Goal: Transaction & Acquisition: Purchase product/service

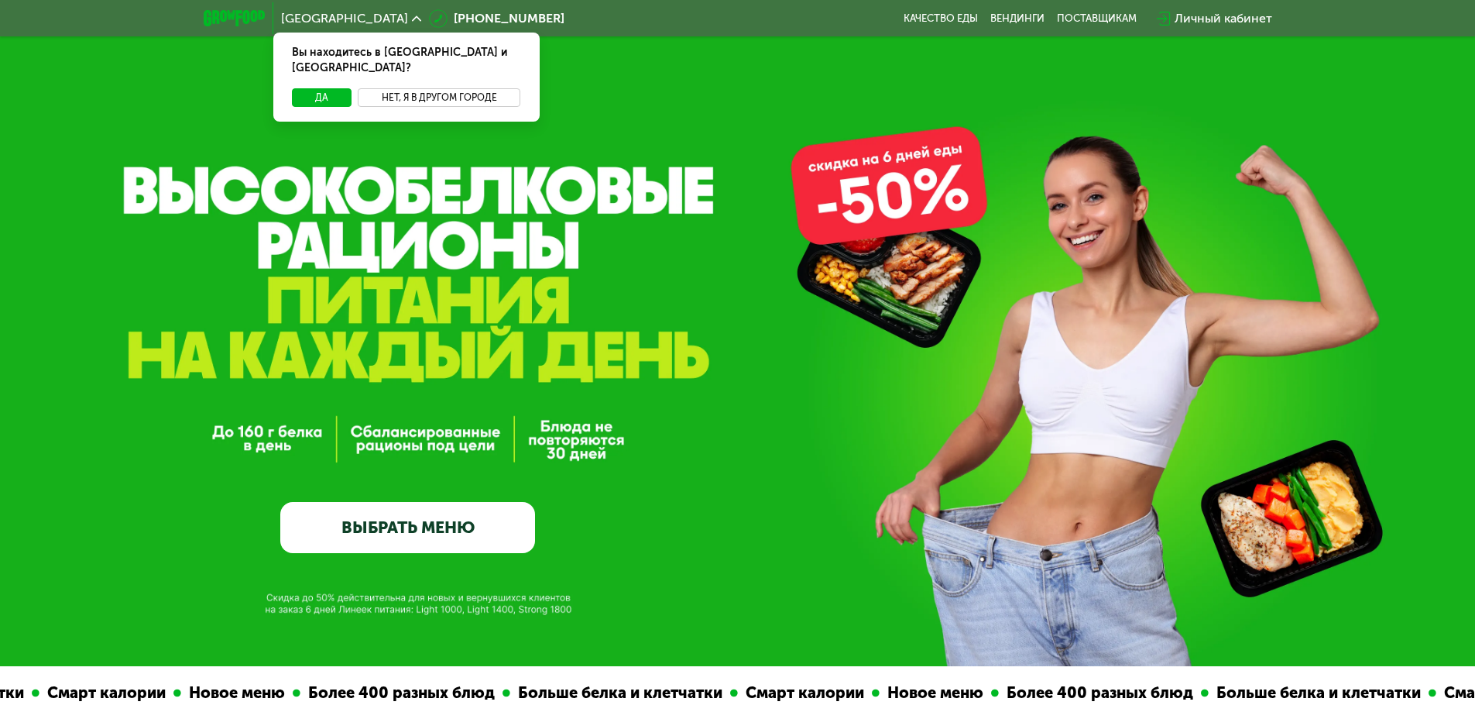
click at [478, 88] on button "Нет, я в другом городе" at bounding box center [439, 97] width 163 height 19
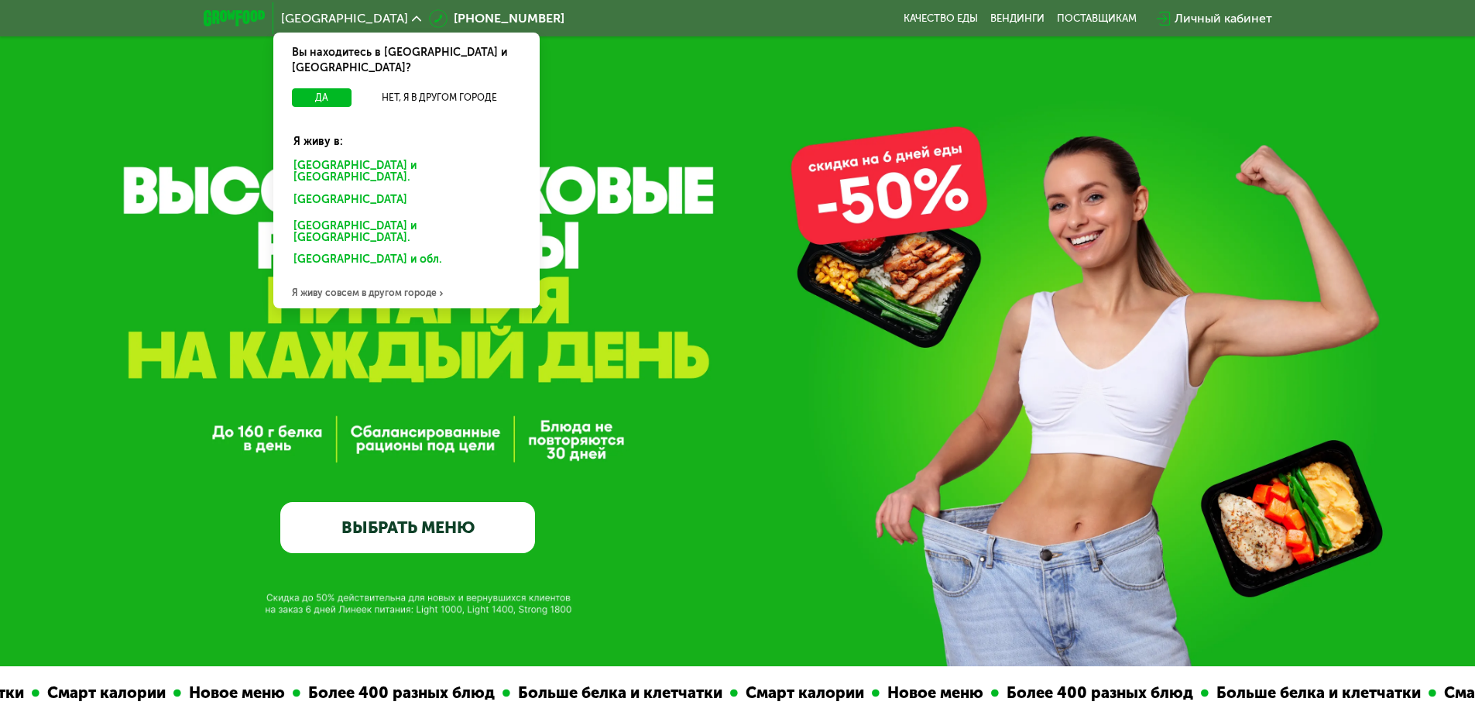
click at [385, 156] on div "[GEOGRAPHIC_DATA] и [GEOGRAPHIC_DATA]." at bounding box center [407, 172] width 248 height 33
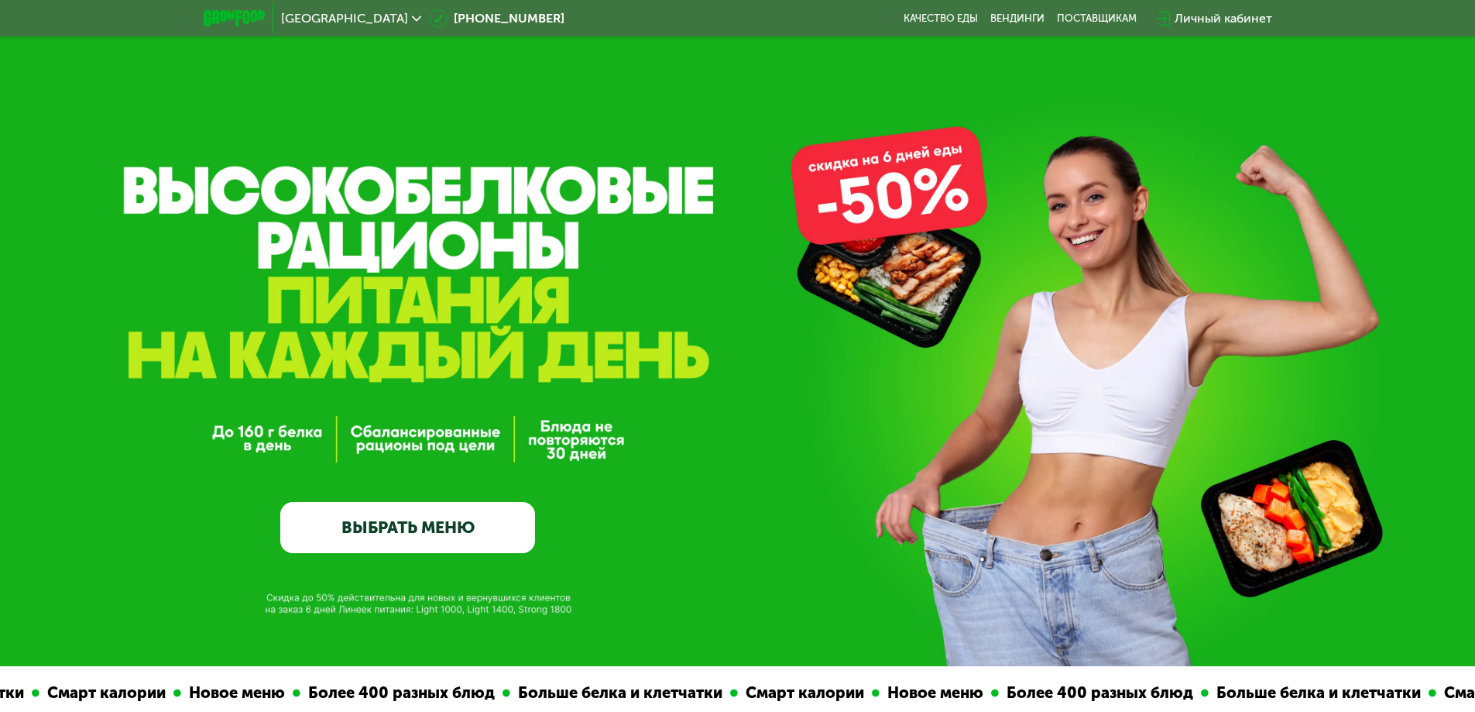
click at [465, 537] on link "ВЫБРАТЬ МЕНЮ" at bounding box center [407, 527] width 255 height 51
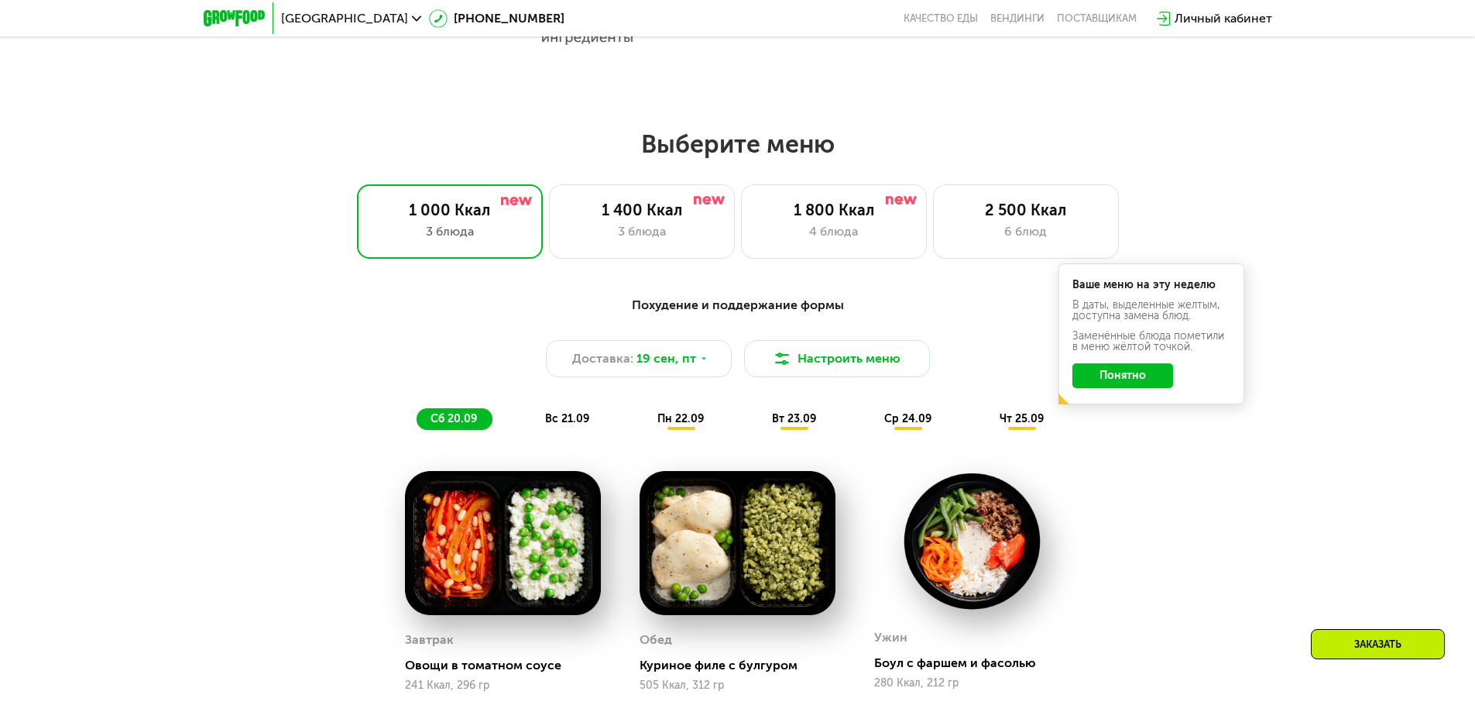
scroll to position [1207, 0]
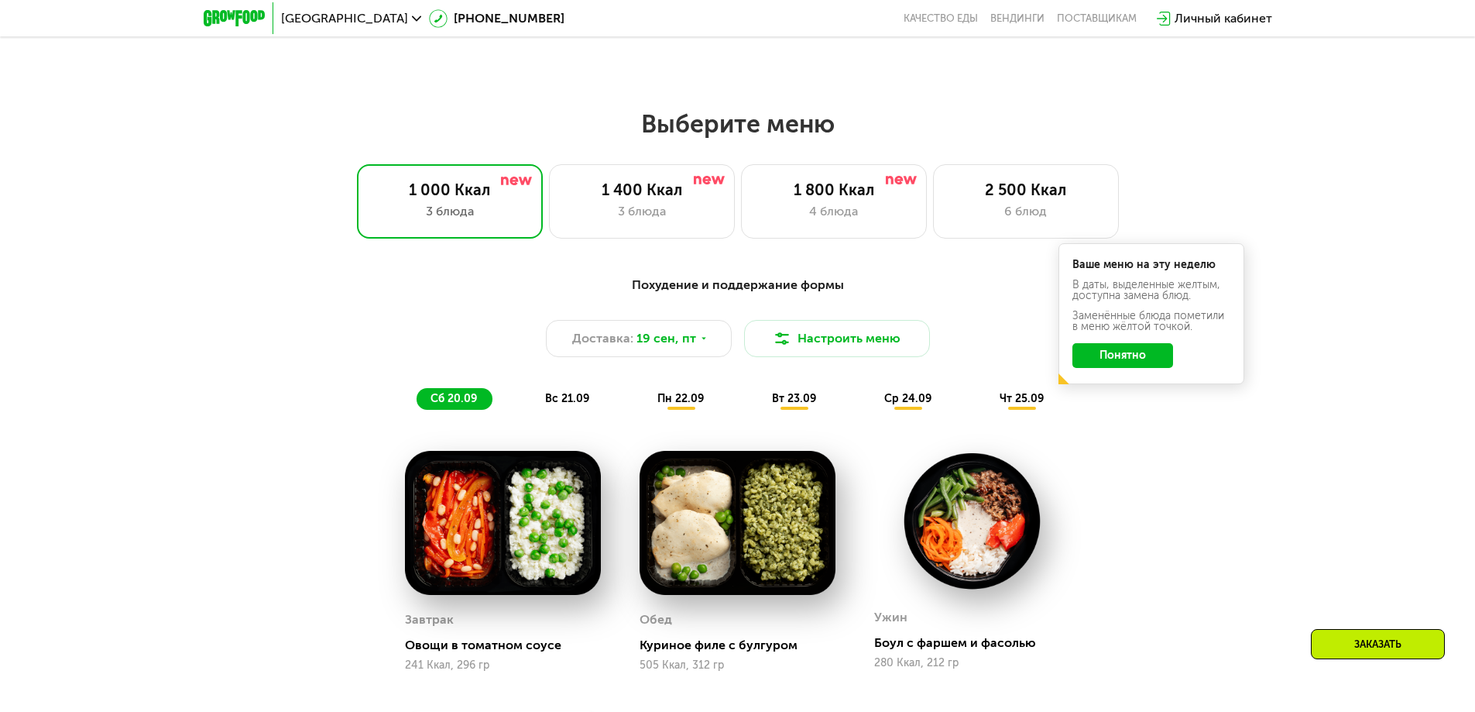
click at [693, 405] on span "пн 22.09" at bounding box center [681, 398] width 46 height 13
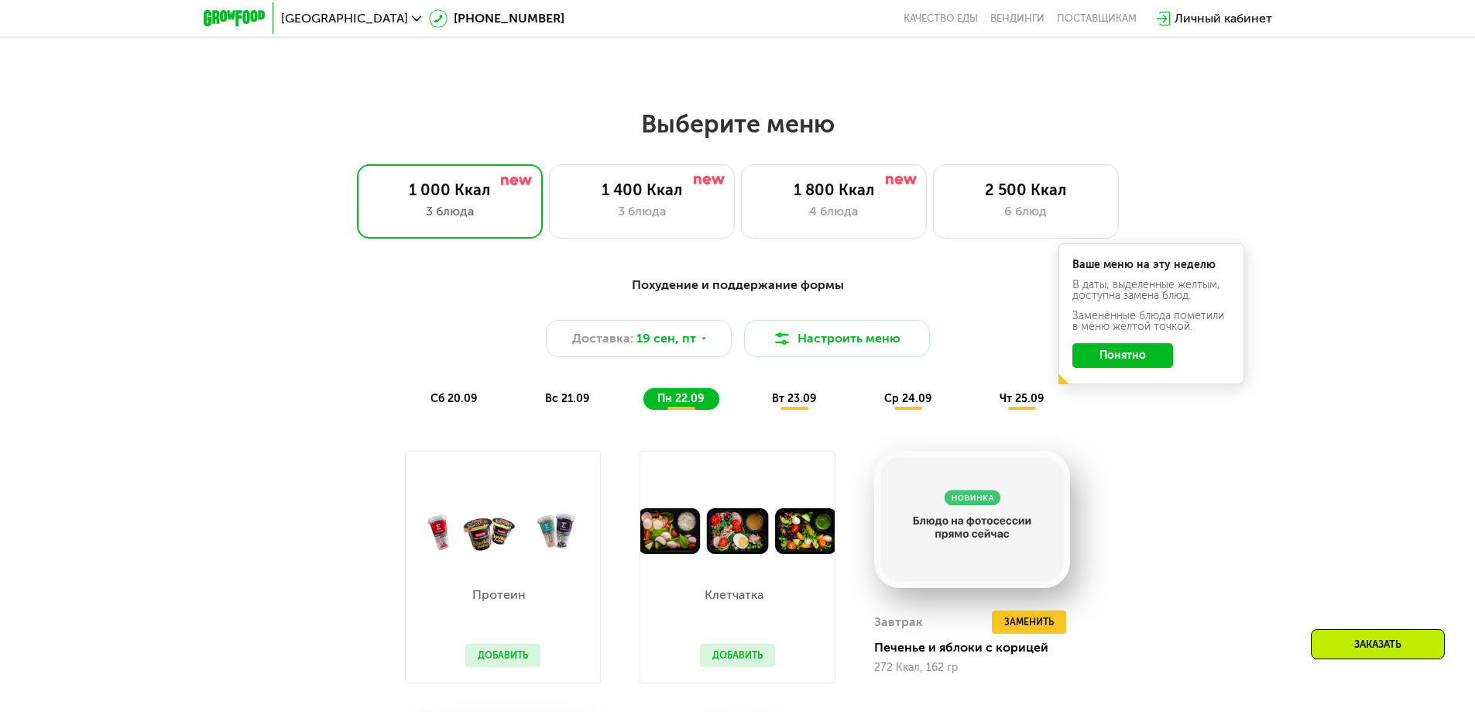
click at [792, 398] on span "вт 23.09" at bounding box center [794, 398] width 44 height 13
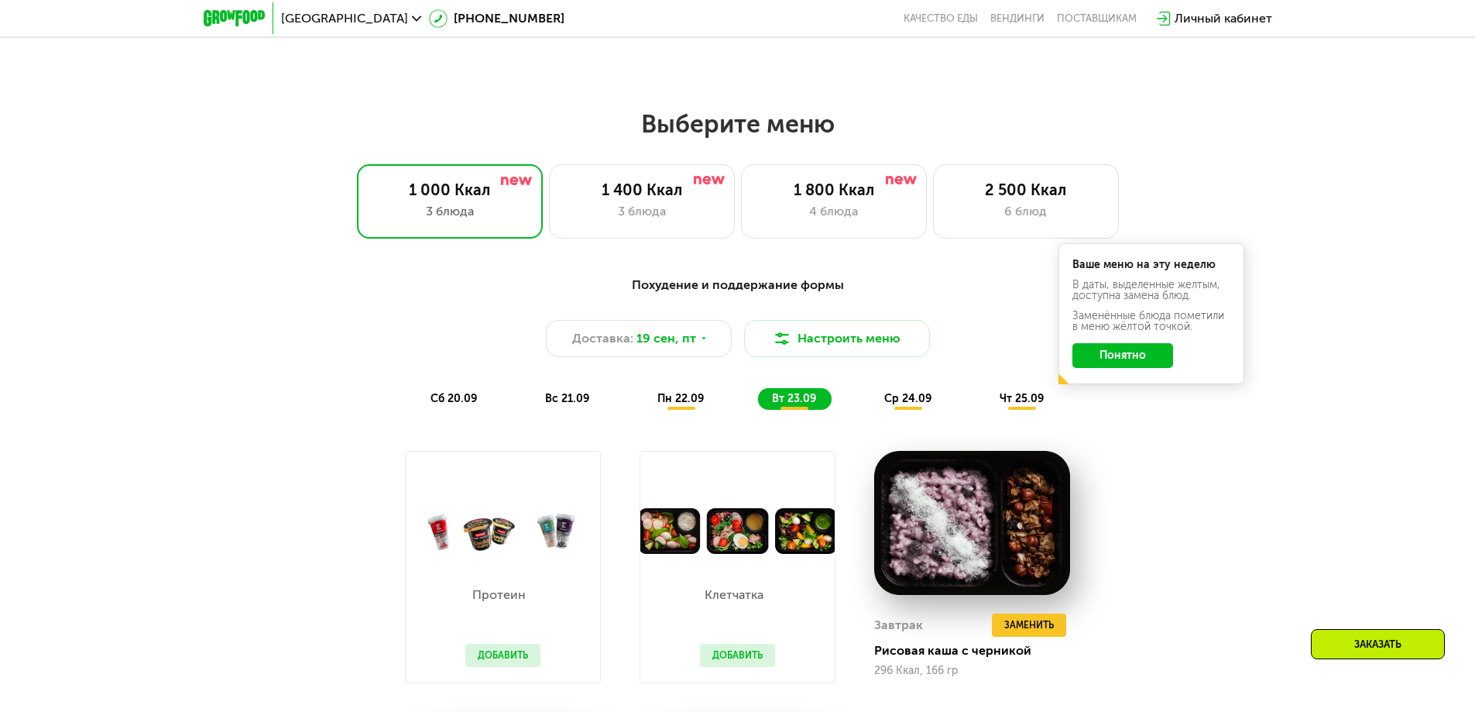
click at [688, 405] on span "пн 22.09" at bounding box center [681, 398] width 46 height 13
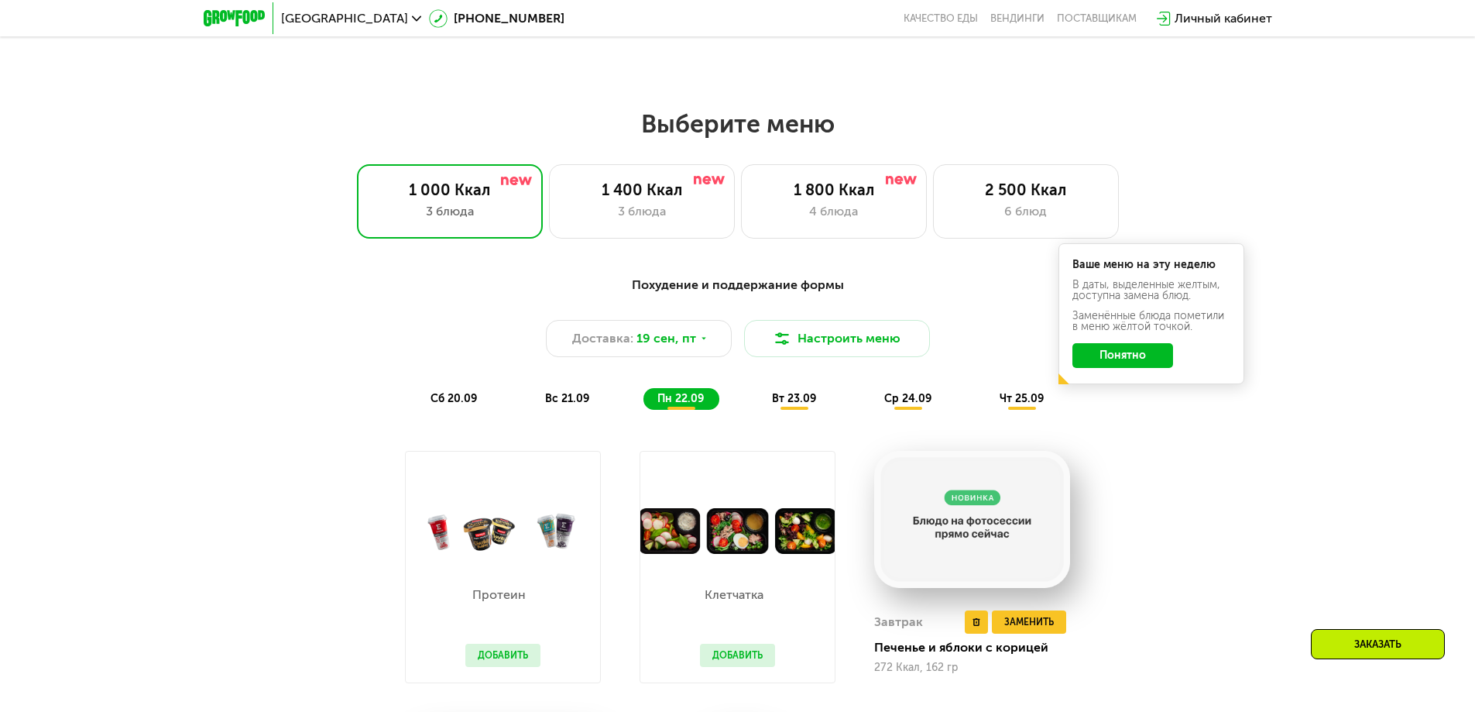
click at [979, 514] on img at bounding box center [972, 519] width 196 height 137
click at [972, 501] on img at bounding box center [972, 519] width 196 height 137
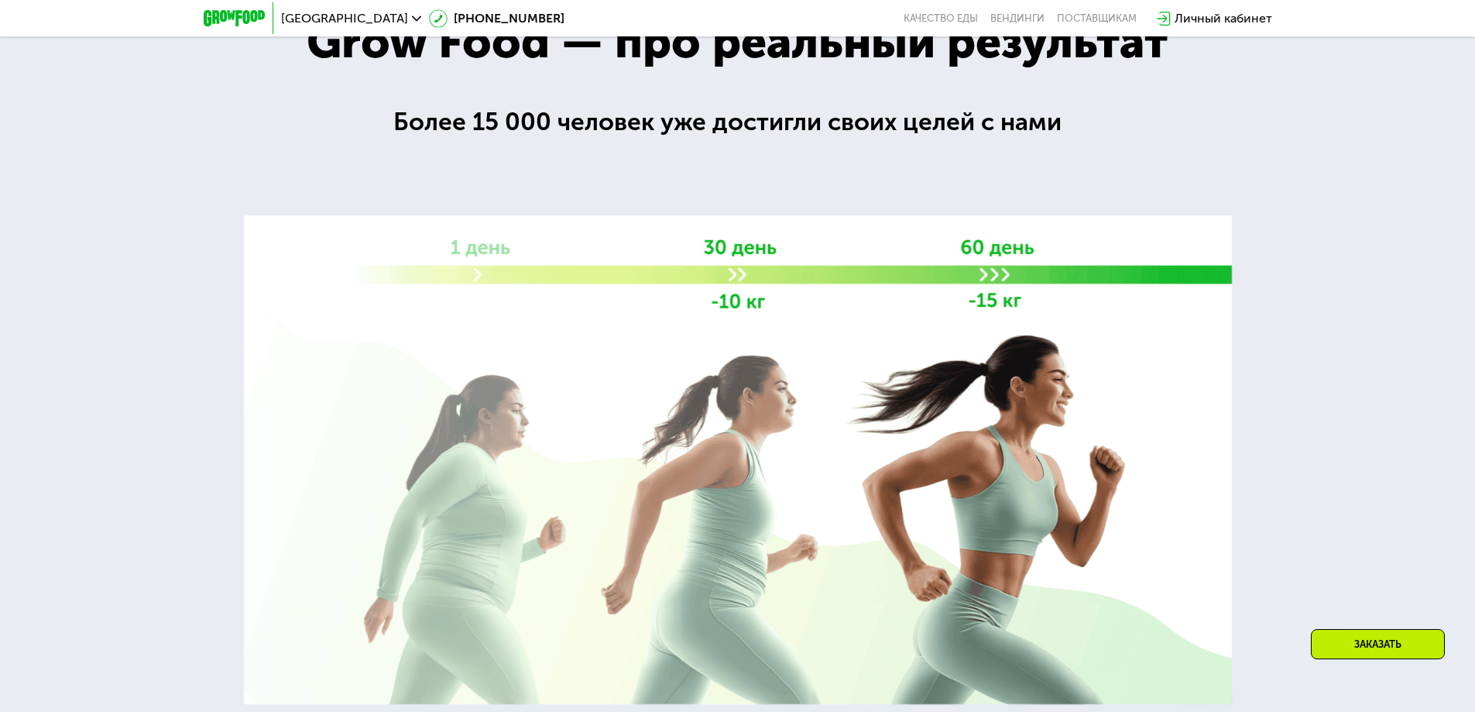
scroll to position [2756, 0]
